Goal: Information Seeking & Learning: Learn about a topic

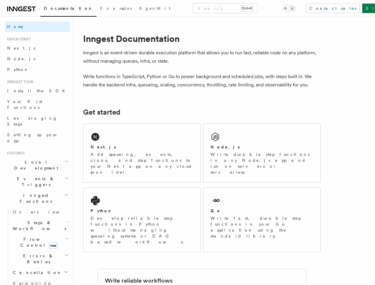
click at [199, 8] on button "Search... Ctrl+K" at bounding box center [225, 9] width 64 height 10
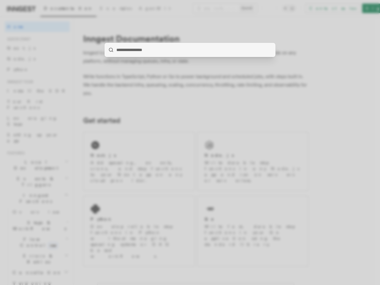
click at [298, 8] on div at bounding box center [190, 142] width 380 height 285
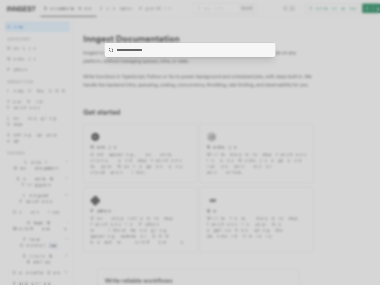
click at [35, 144] on div at bounding box center [190, 142] width 380 height 285
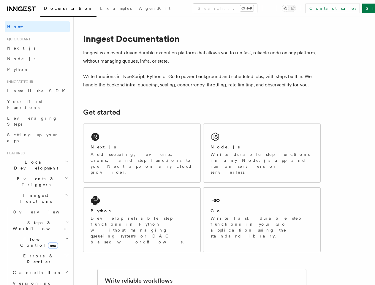
click at [35, 176] on span "Events & Triggers" at bounding box center [35, 182] width 60 height 12
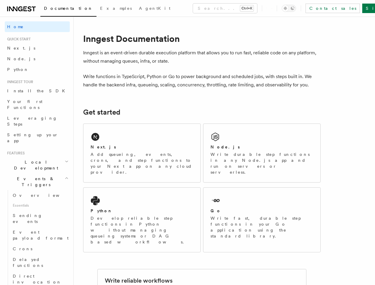
click at [35, 190] on link "Overview" at bounding box center [39, 195] width 59 height 11
click at [37, 213] on span "Sending events" at bounding box center [28, 218] width 30 height 11
click at [37, 230] on span "Event payload format" at bounding box center [41, 235] width 56 height 11
click at [37, 244] on link "Crons" at bounding box center [39, 249] width 59 height 11
click at [37, 257] on span "Delayed functions" at bounding box center [28, 262] width 30 height 11
